Goal: Task Accomplishment & Management: Manage account settings

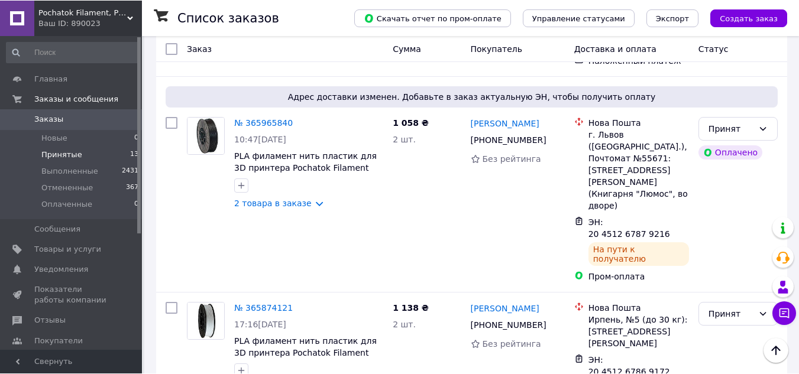
scroll to position [981, 0]
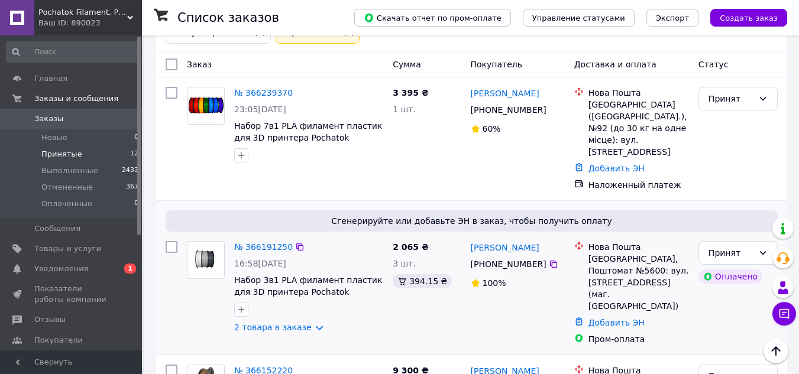
scroll to position [59, 0]
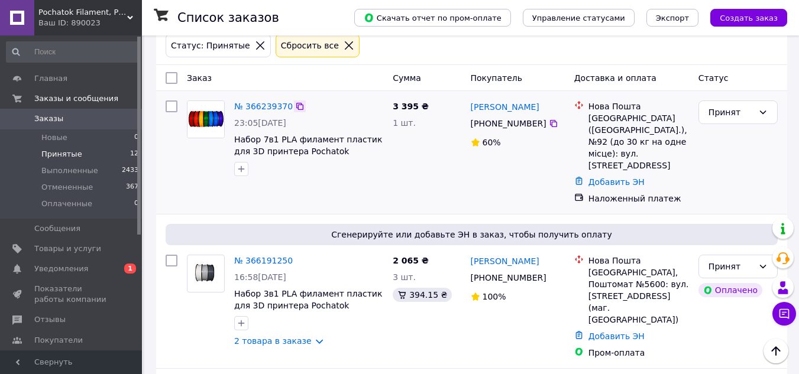
click at [296, 105] on icon at bounding box center [299, 106] width 7 height 7
click at [269, 107] on link "№ 366239370" at bounding box center [263, 106] width 59 height 9
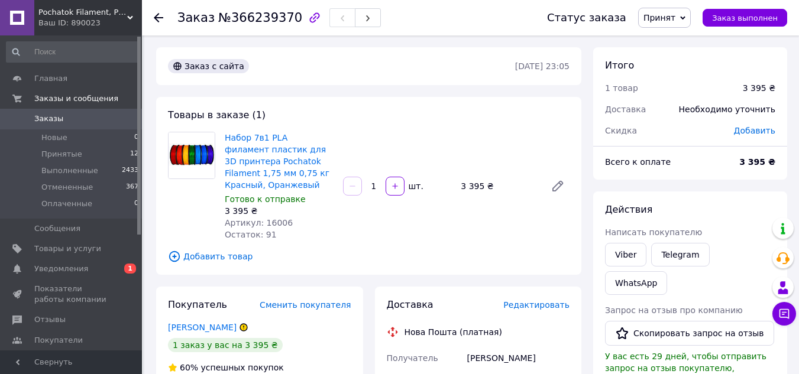
click at [272, 224] on span "Артикул: 16006" at bounding box center [259, 222] width 68 height 9
click at [271, 225] on span "Артикул: 16006" at bounding box center [259, 222] width 68 height 9
copy span "16006"
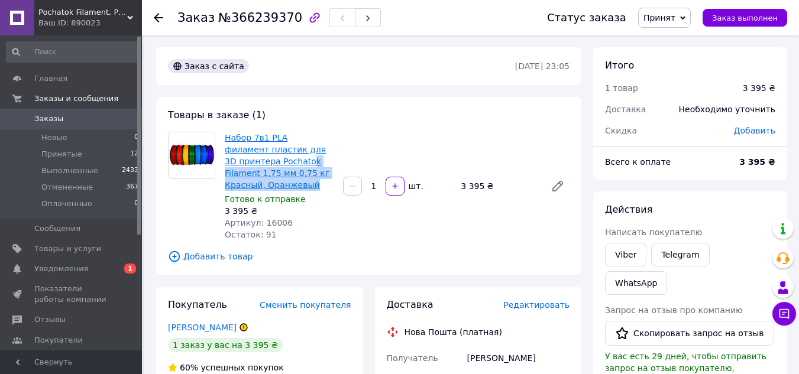
drag, startPoint x: 283, startPoint y: 182, endPoint x: 255, endPoint y: 166, distance: 32.1
click at [255, 166] on span "Набор 7в1 PLA филамент пластик для 3D принтера Pochatok Filament 1,75 мм 0,75 к…" at bounding box center [279, 161] width 109 height 59
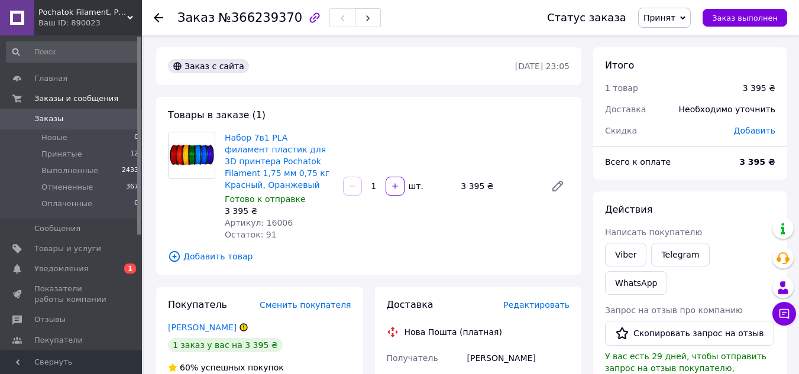
click at [401, 131] on div "Набор 7в1 PLA филамент пластик для 3D принтера Pochatok Filament 1,75 мм 0,75 к…" at bounding box center [397, 187] width 354 height 114
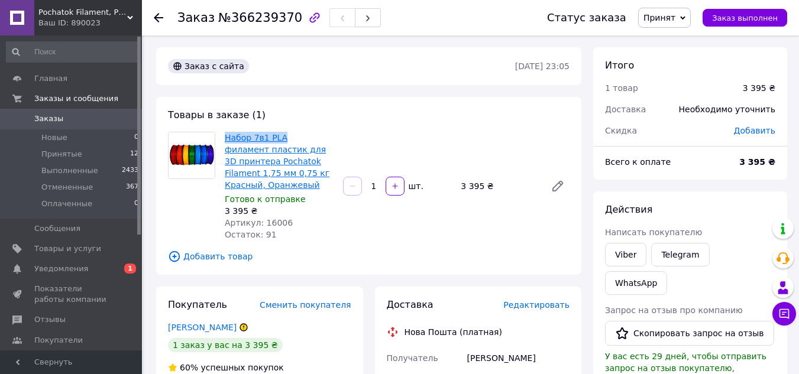
drag, startPoint x: 221, startPoint y: 134, endPoint x: 280, endPoint y: 136, distance: 59.8
click at [280, 135] on div "Набор 7в1 PLA филамент пластик для 3D принтера Pochatok Filament 1,75 мм 0,75 к…" at bounding box center [279, 187] width 118 height 114
copy link "Набор 7в1 PLA"
click at [282, 163] on link "Набор 7в1 PLA филамент пластик для 3D принтера Pochatok Filament 1,75 мм 0,75 к…" at bounding box center [277, 161] width 105 height 57
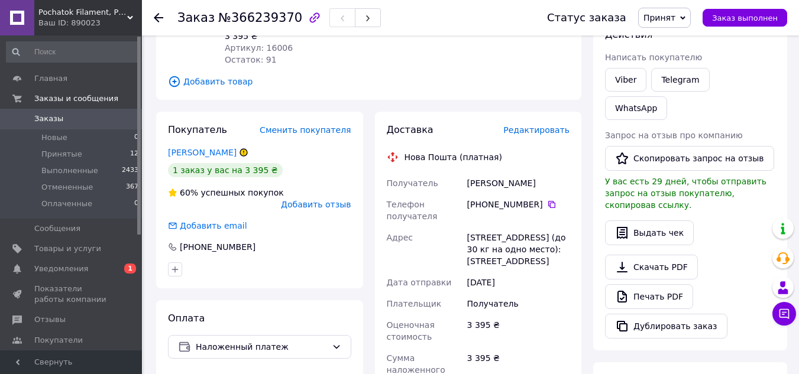
scroll to position [177, 0]
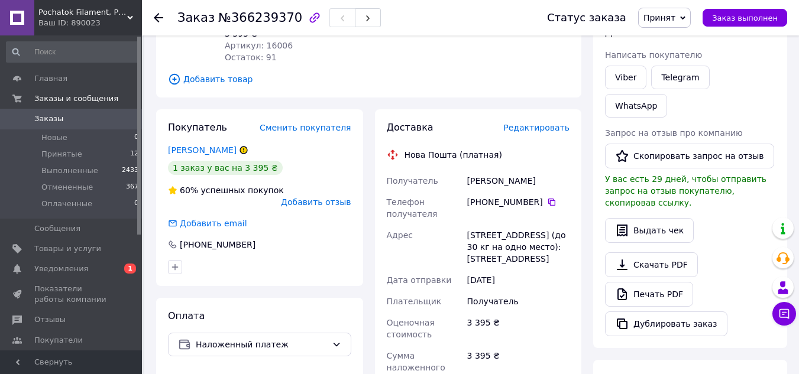
drag, startPoint x: 467, startPoint y: 180, endPoint x: 539, endPoint y: 180, distance: 72.2
click at [565, 180] on div "[PERSON_NAME]" at bounding box center [518, 180] width 107 height 21
copy div "[PERSON_NAME]"
click at [548, 203] on icon at bounding box center [551, 202] width 7 height 7
drag, startPoint x: 464, startPoint y: 234, endPoint x: 576, endPoint y: 263, distance: 115.6
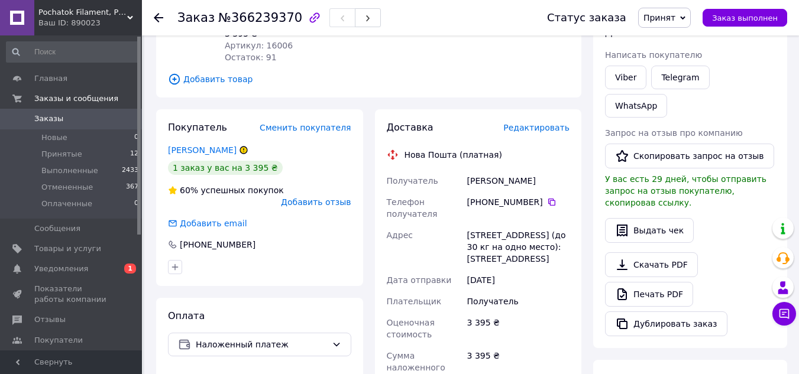
click at [576, 263] on div "Доставка Редактировать Нова Пошта (платная) Получатель [PERSON_NAME] Телефон по…" at bounding box center [478, 363] width 207 height 509
copy div "[STREET_ADDRESS] (до 30 кг на одно место): [STREET_ADDRESS]"
click at [79, 133] on li "Новые 0" at bounding box center [72, 138] width 145 height 17
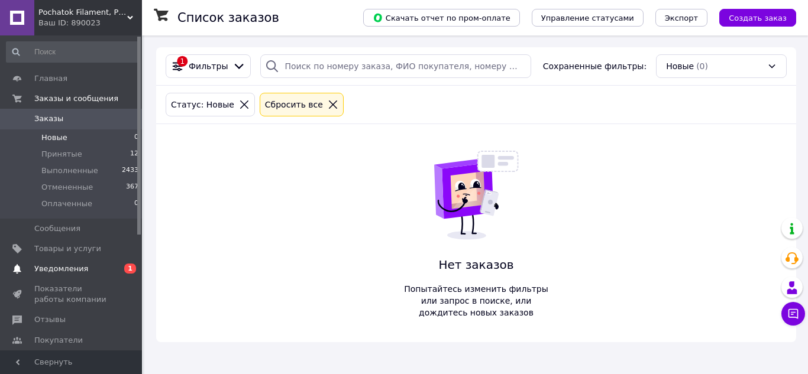
click at [82, 273] on span "Уведомления" at bounding box center [71, 269] width 75 height 11
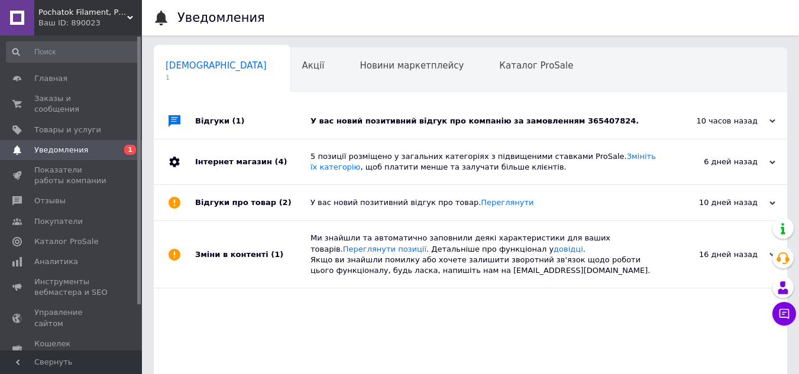
click at [555, 121] on div "У вас новий позитивний відгук про компанію за замовленням 365407824." at bounding box center [484, 121] width 347 height 11
